Goal: Feedback & Contribution: Leave review/rating

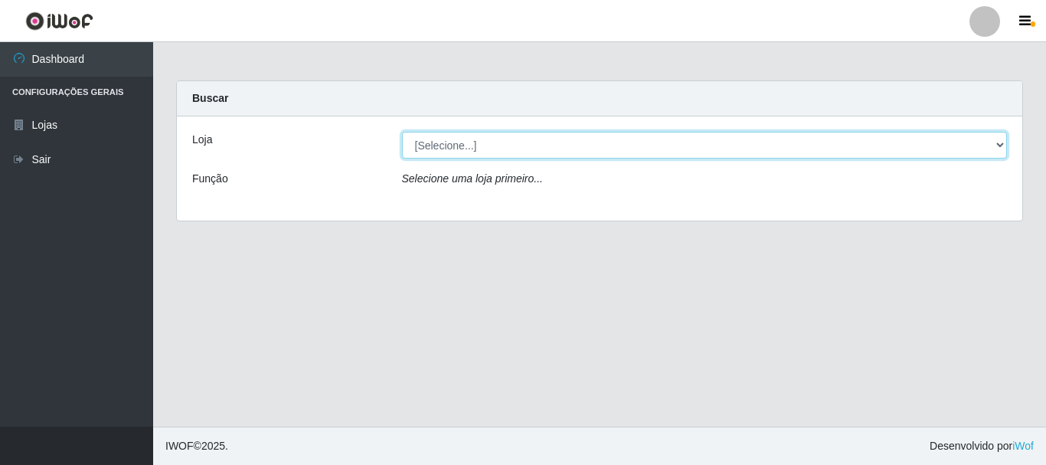
click at [420, 143] on select "[Selecione...] Nordestão - Alecrim" at bounding box center [705, 145] width 606 height 27
select select "453"
click at [402, 132] on select "[Selecione...] Nordestão - Alecrim" at bounding box center [705, 145] width 606 height 27
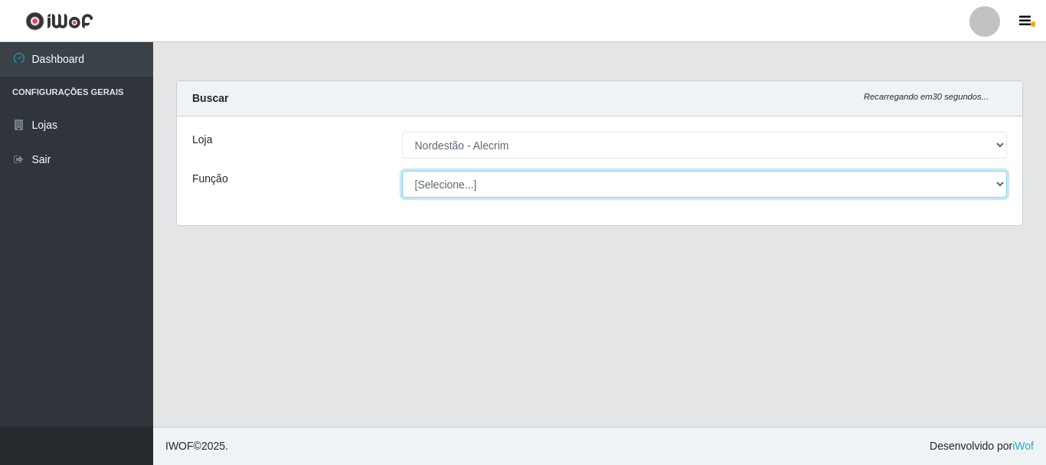
drag, startPoint x: 477, startPoint y: 192, endPoint x: 489, endPoint y: 191, distance: 12.3
click at [489, 191] on select "[Selecione...] Embalador Embalador + Embalador ++" at bounding box center [705, 184] width 606 height 27
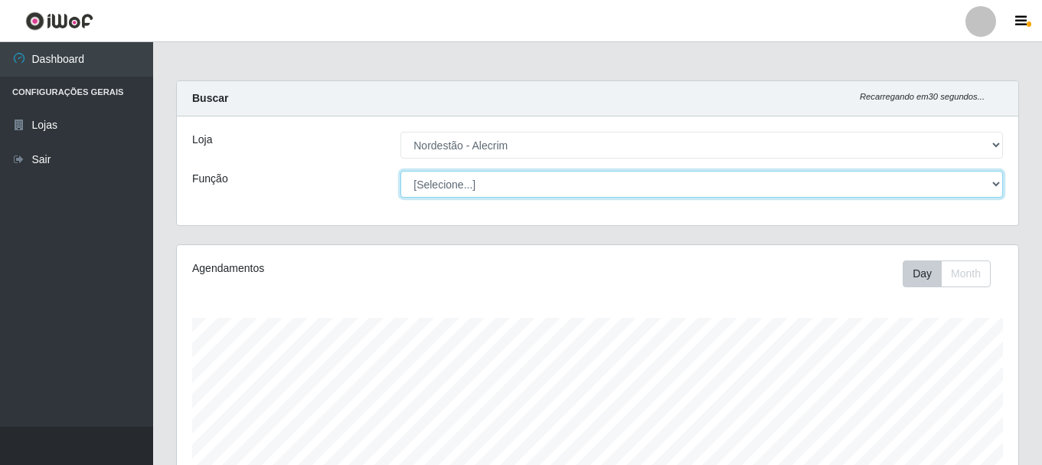
scroll to position [318, 842]
click at [401, 171] on select "[Selecione...] Embalador Embalador + Embalador ++" at bounding box center [702, 184] width 603 height 27
click at [515, 185] on select "[Selecione...] Embalador Embalador + Embalador ++" at bounding box center [702, 184] width 603 height 27
select select "1"
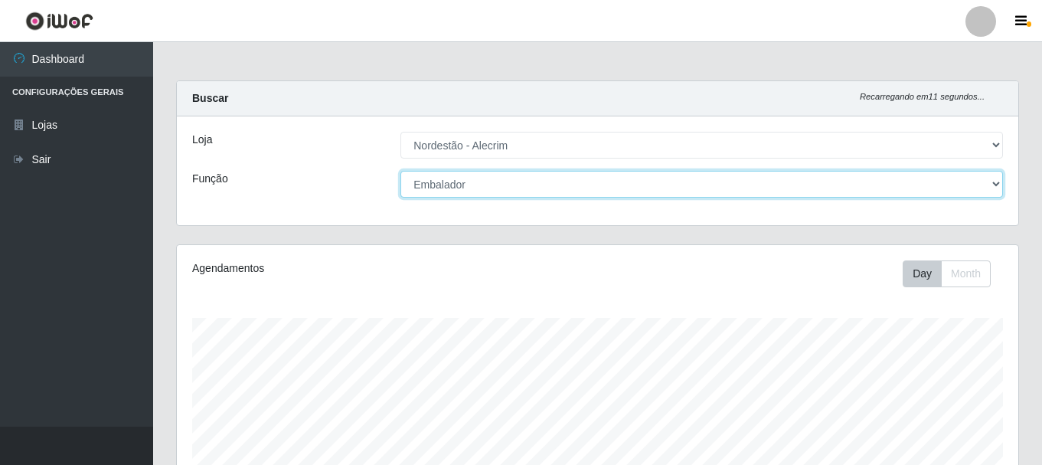
click at [401, 171] on select "[Selecione...] Embalador Embalador + Embalador ++" at bounding box center [702, 184] width 603 height 27
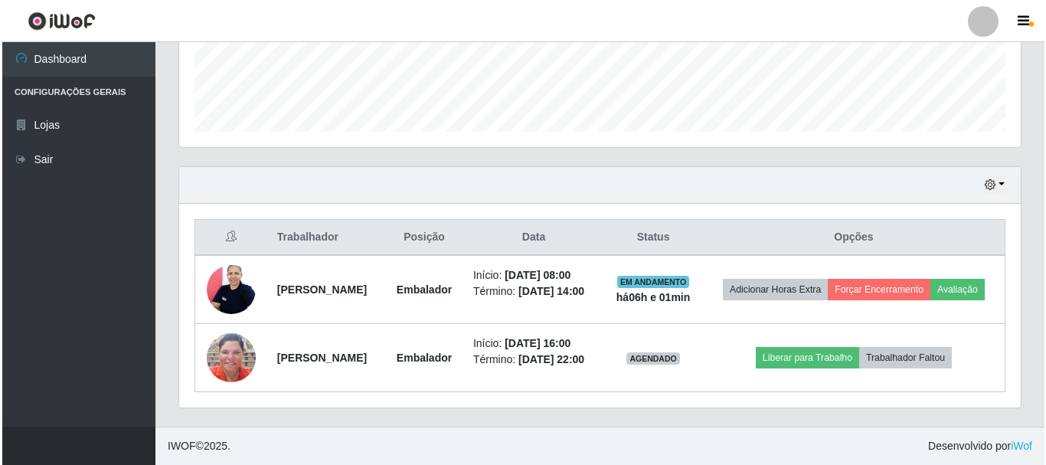
scroll to position [434, 0]
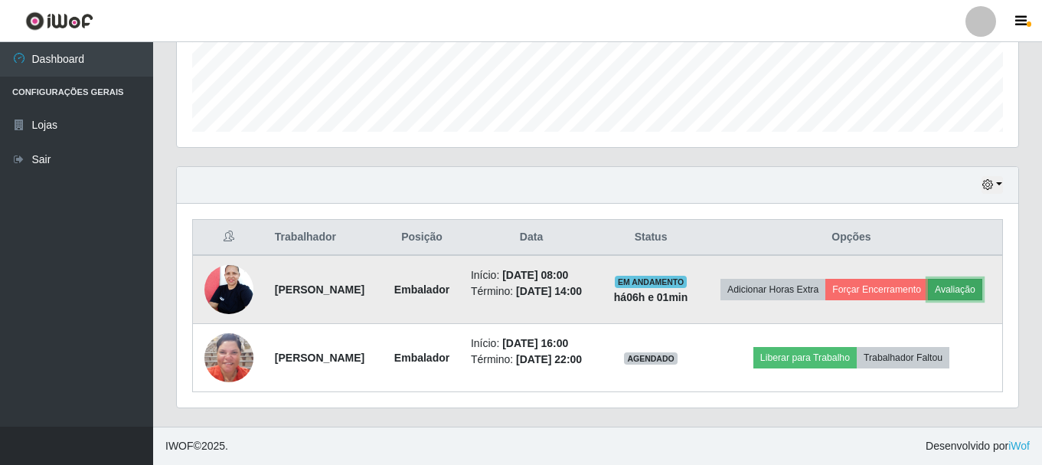
click at [928, 285] on button "Avaliação" at bounding box center [955, 289] width 54 height 21
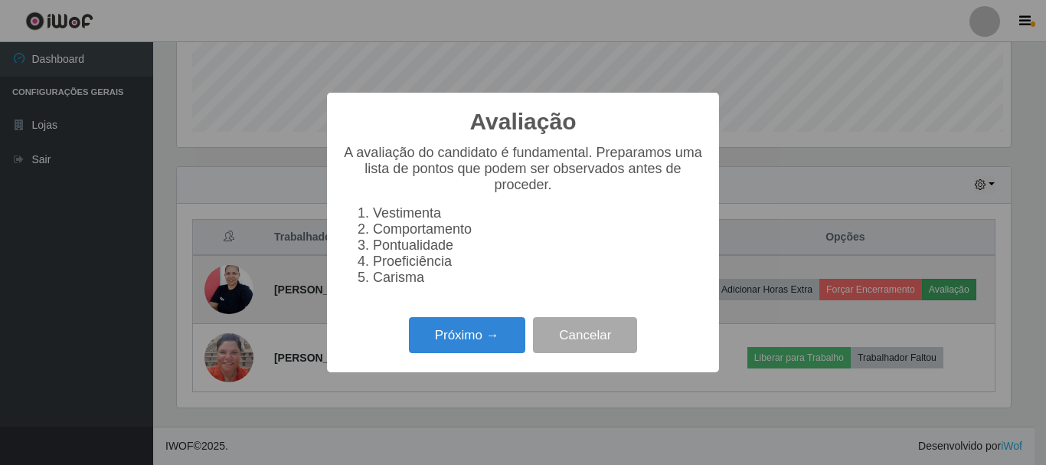
scroll to position [318, 834]
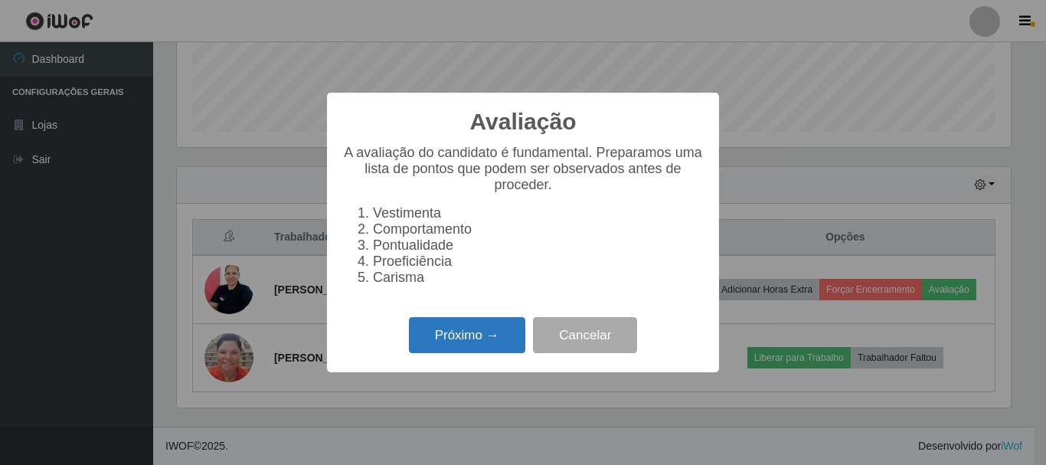
click at [492, 348] on button "Próximo →" at bounding box center [467, 335] width 116 height 36
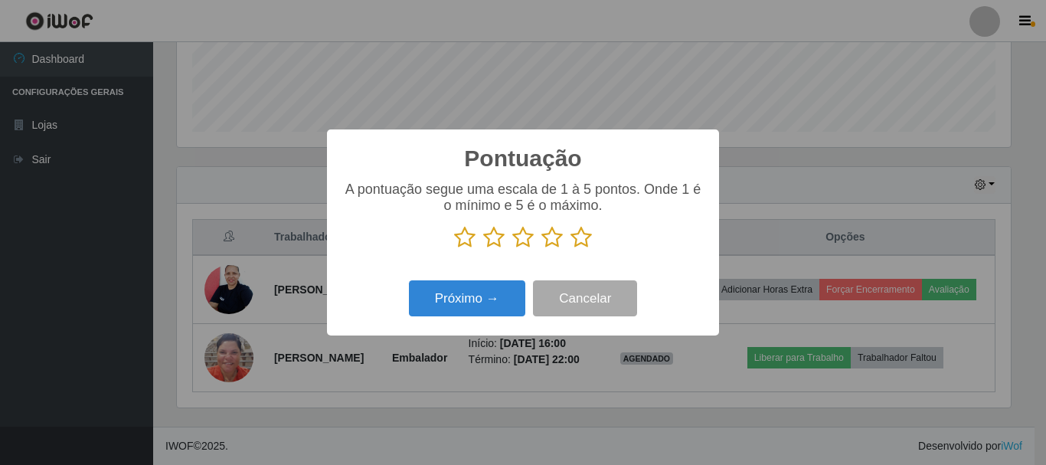
click at [590, 240] on icon at bounding box center [581, 237] width 21 height 23
click at [571, 249] on input "radio" at bounding box center [571, 249] width 0 height 0
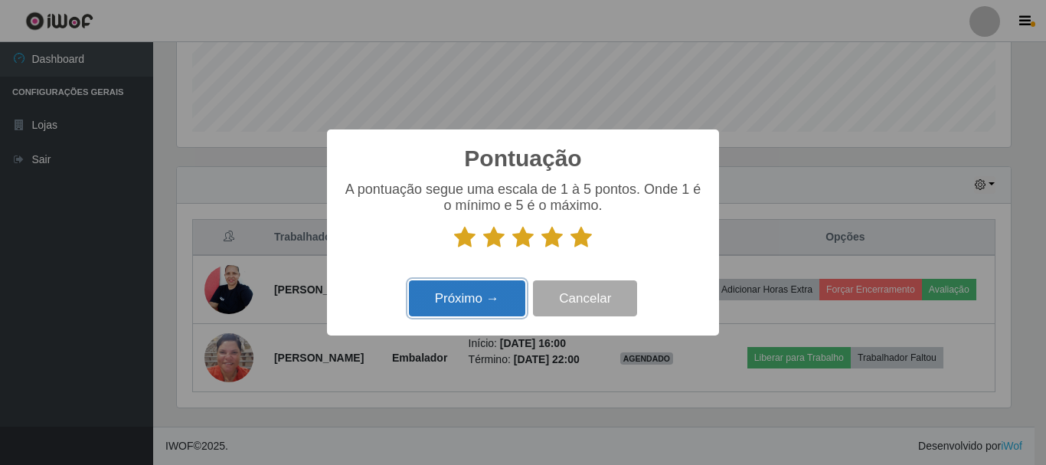
click at [498, 303] on button "Próximo →" at bounding box center [467, 298] width 116 height 36
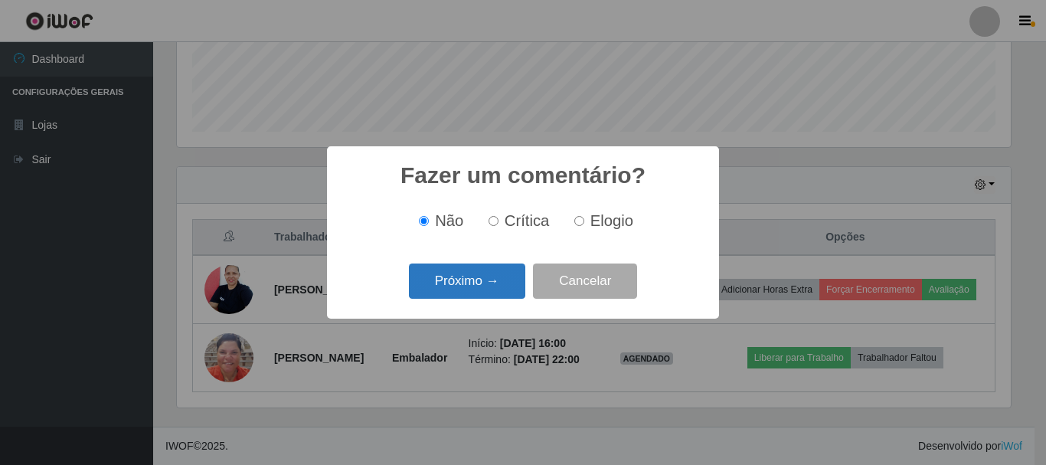
click at [472, 289] on button "Próximo →" at bounding box center [467, 281] width 116 height 36
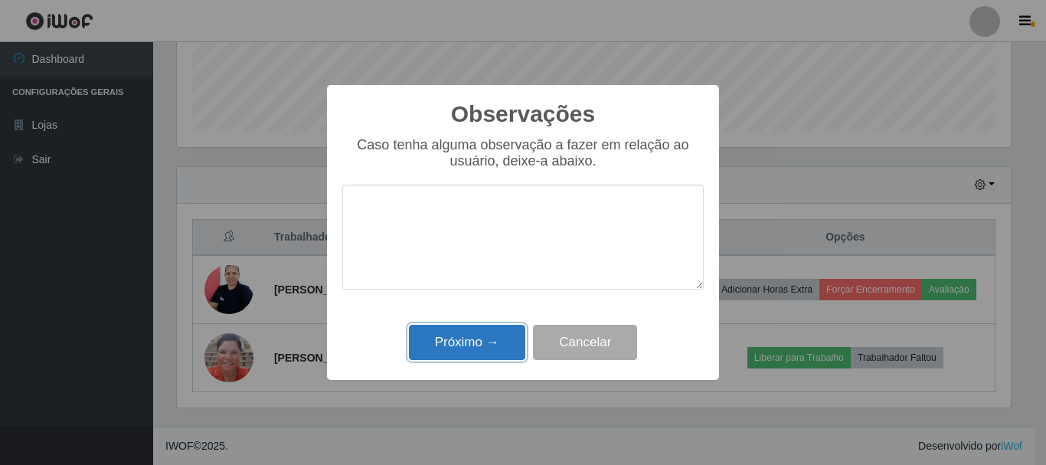
click at [495, 335] on button "Próximo →" at bounding box center [467, 343] width 116 height 36
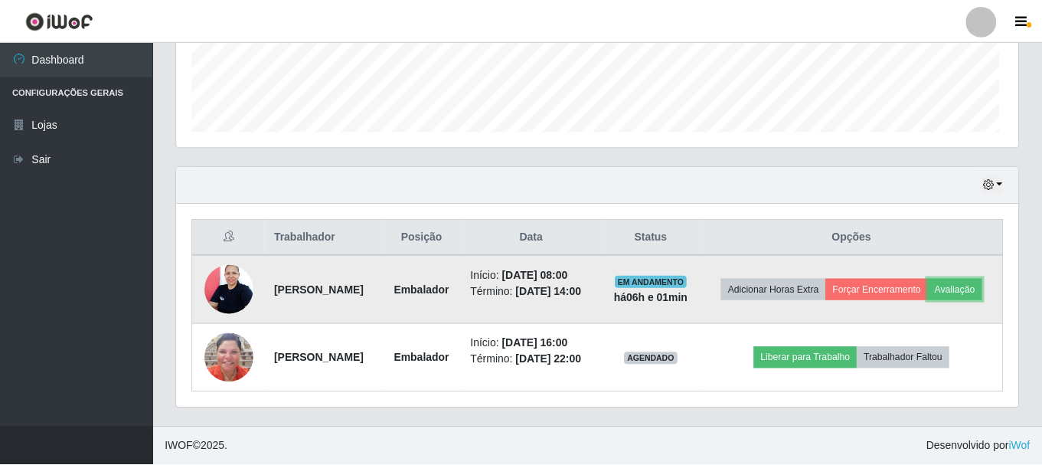
scroll to position [318, 842]
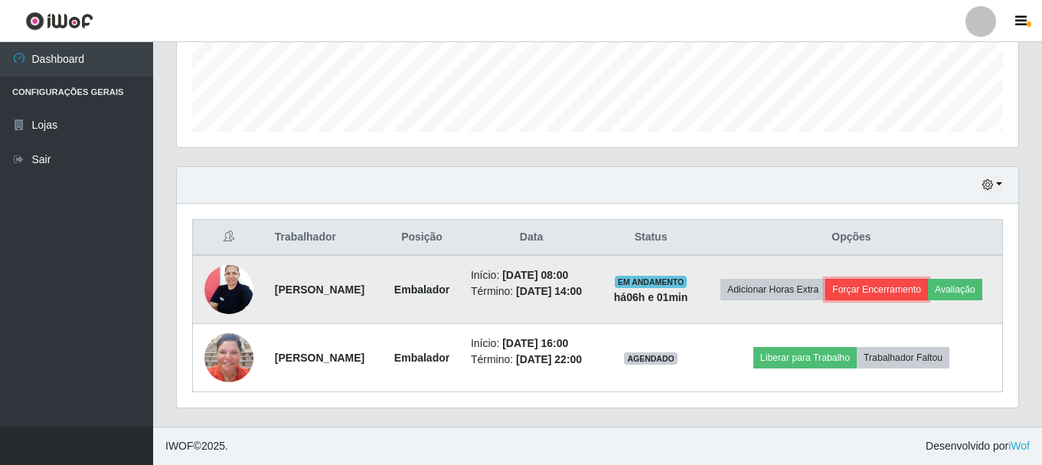
click at [928, 279] on button "Forçar Encerramento" at bounding box center [877, 289] width 103 height 21
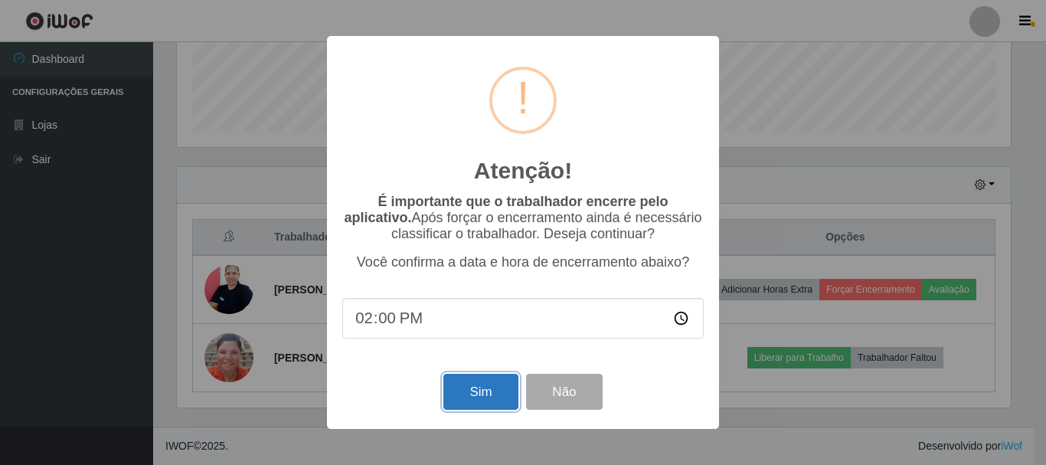
click at [458, 394] on button "Sim" at bounding box center [480, 392] width 74 height 36
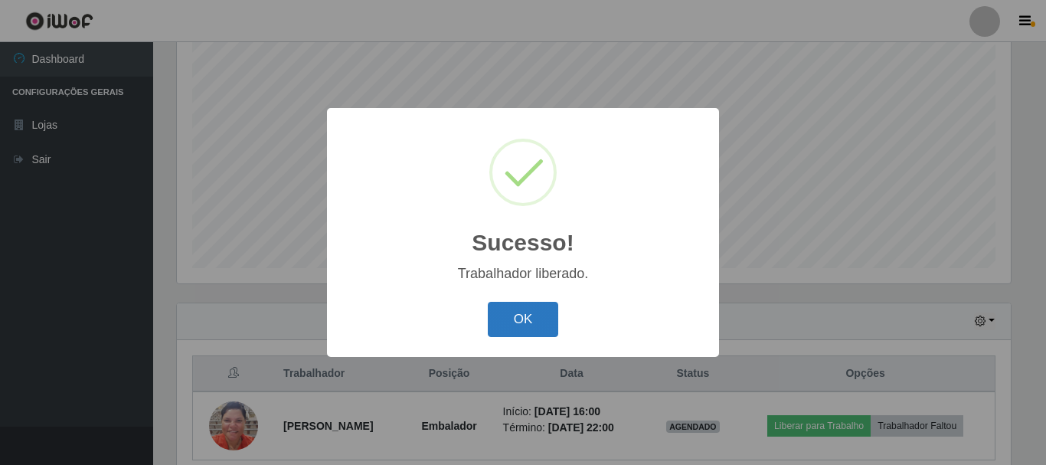
click at [533, 325] on button "OK" at bounding box center [523, 320] width 71 height 36
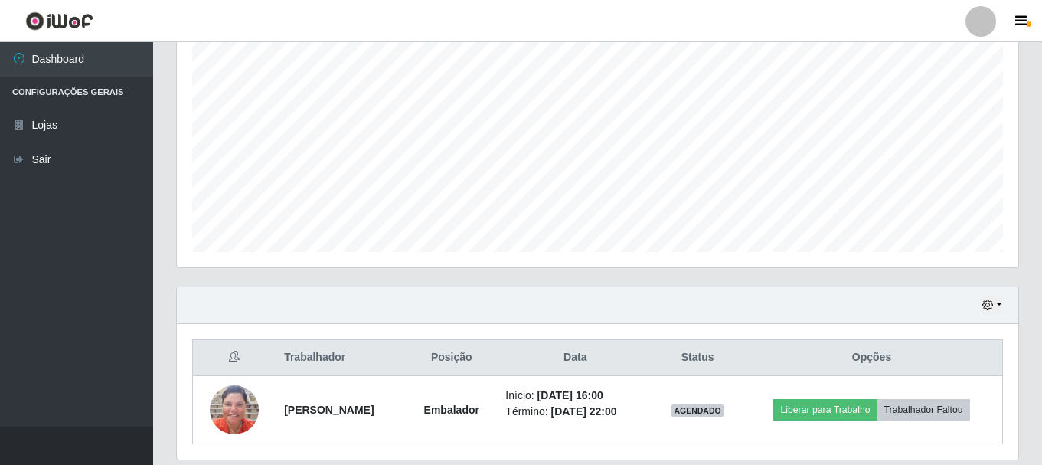
scroll to position [348, 0]
